Goal: Task Accomplishment & Management: Use online tool/utility

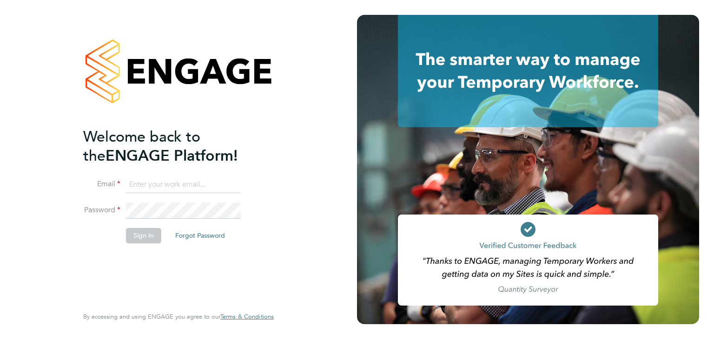
type input "[EMAIL_ADDRESS][DOMAIN_NAME]"
click at [142, 235] on button "Sign In" at bounding box center [143, 235] width 35 height 15
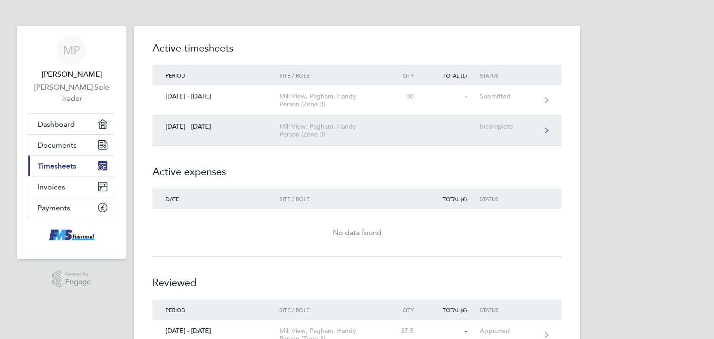
click at [302, 128] on div "Mill View, Pagham, Handy Person (Zone 3)" at bounding box center [332, 131] width 106 height 16
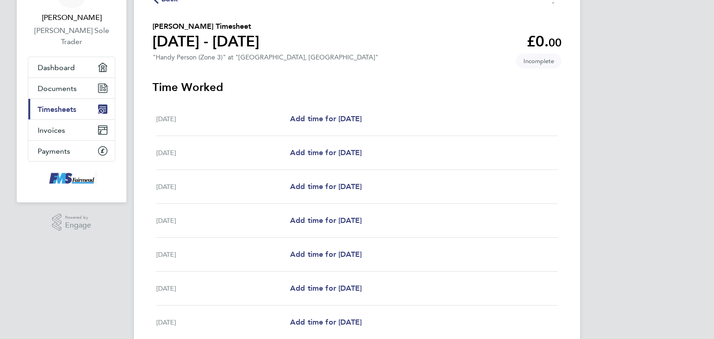
scroll to position [56, 0]
